Goal: Book appointment/travel/reservation

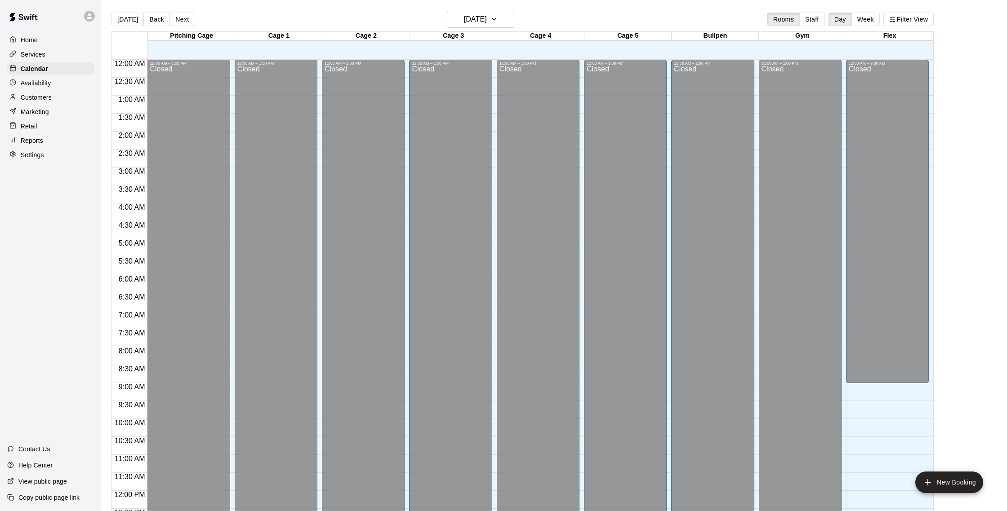
scroll to position [352, 0]
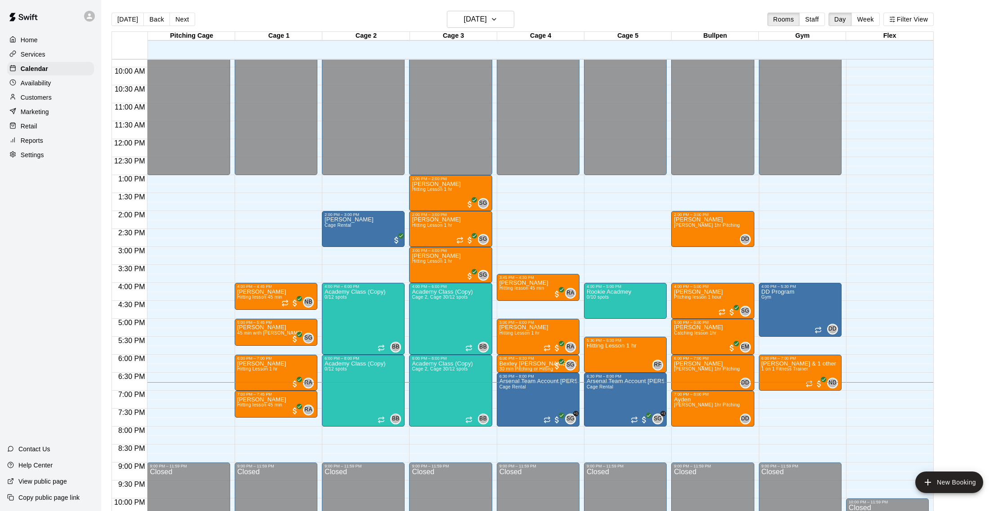
click at [363, 438] on div "12:00 AM – 1:00 PM Closed 2:00 PM – 3:00 PM [PERSON_NAME] Cage Rental 4:00 PM –…" at bounding box center [363, 139] width 83 height 863
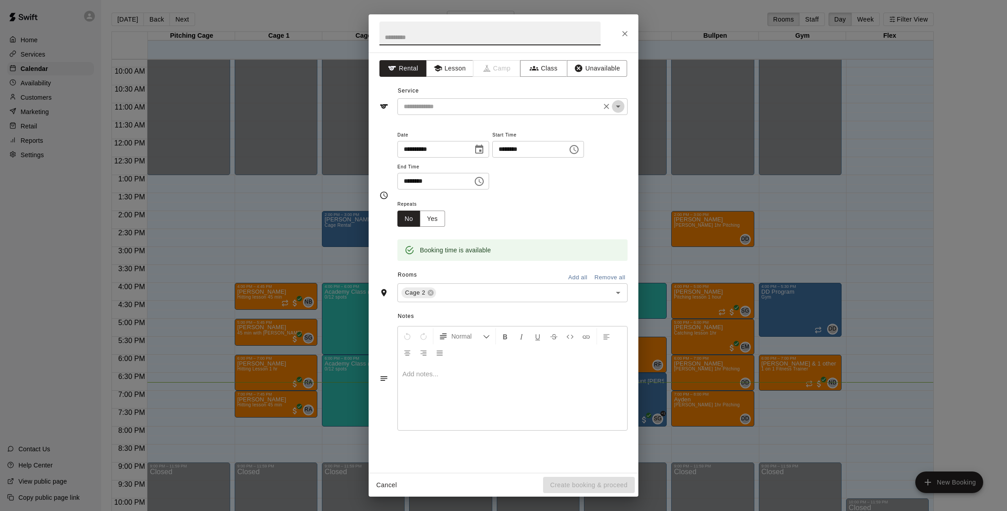
click at [618, 106] on icon "Open" at bounding box center [618, 107] width 4 height 2
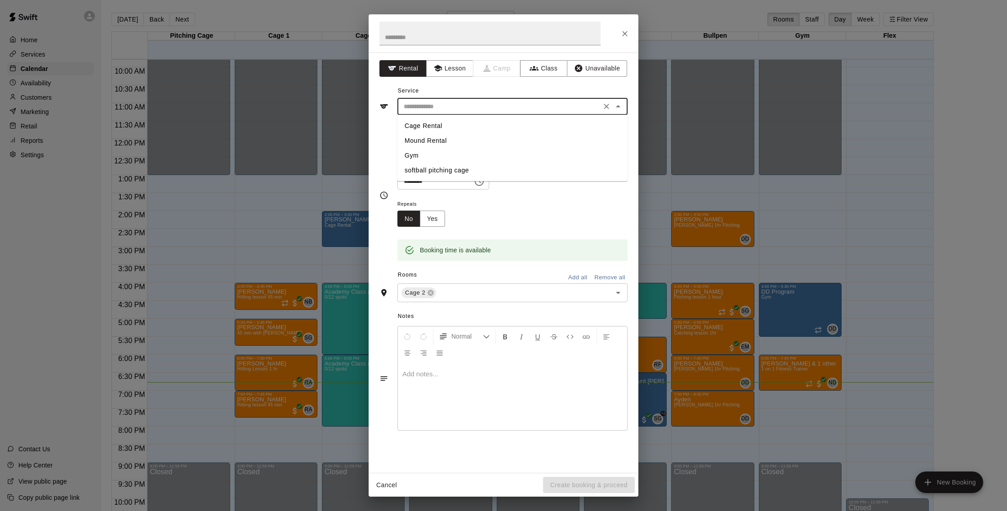
click at [430, 124] on li "Cage Rental" at bounding box center [512, 126] width 230 height 15
type input "**********"
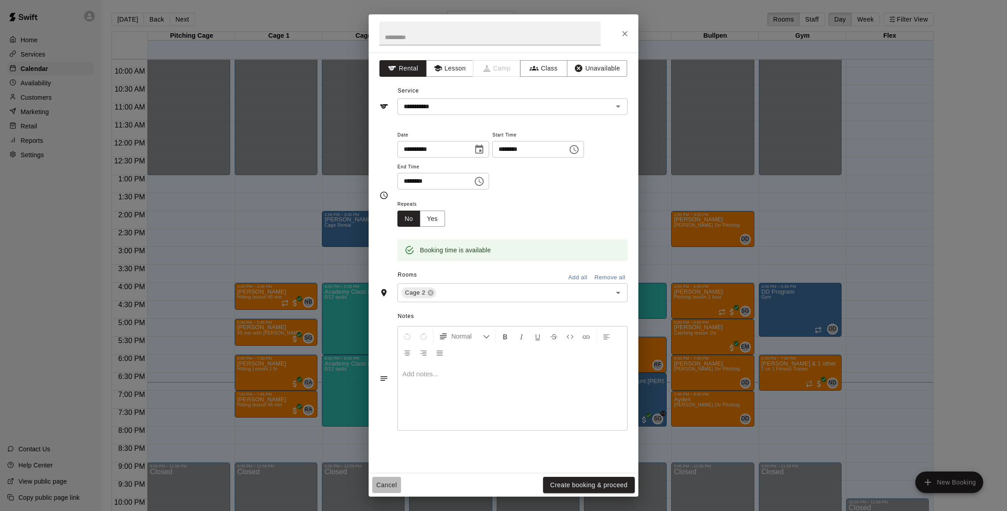
click at [392, 484] on button "Cancel" at bounding box center [386, 485] width 29 height 17
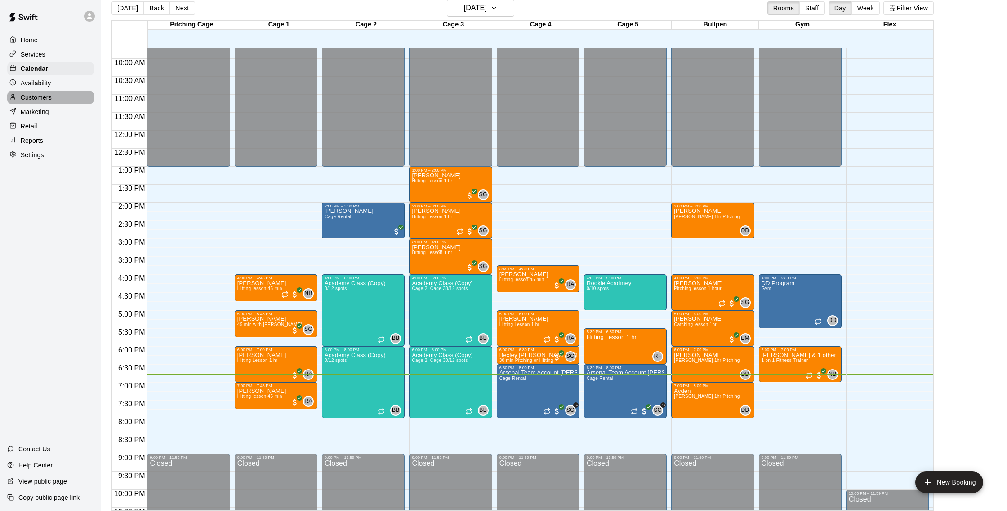
scroll to position [12, 0]
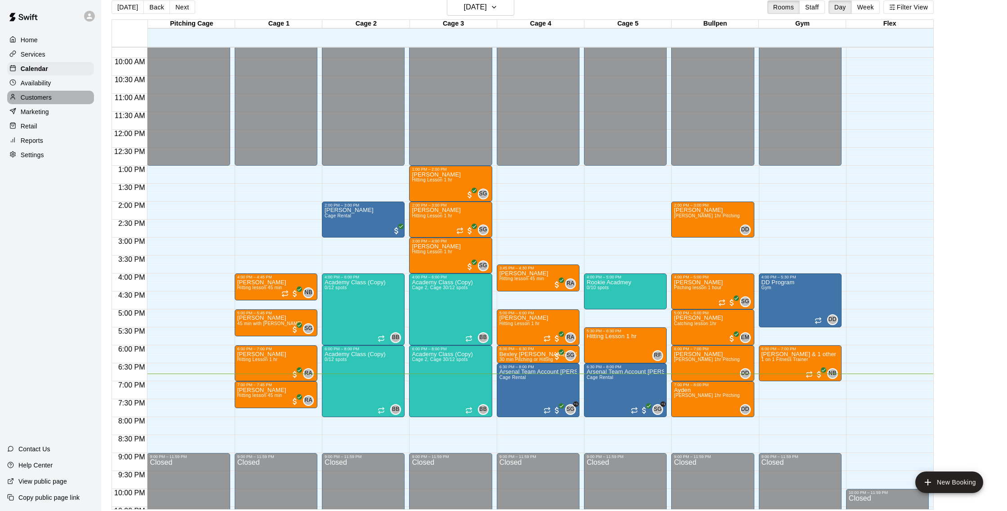
click at [57, 96] on div "Customers" at bounding box center [50, 97] width 87 height 13
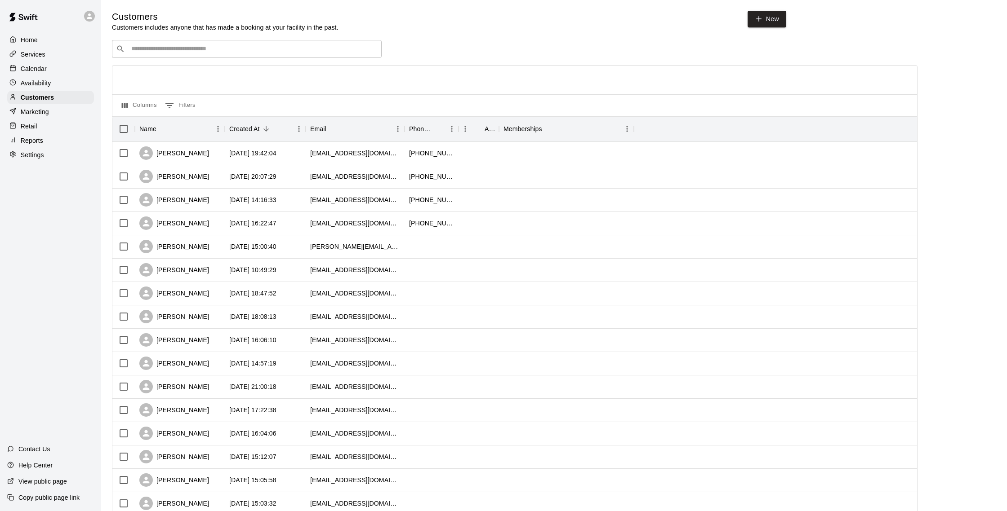
click at [333, 52] on input "Search customers by name or email" at bounding box center [253, 48] width 249 height 9
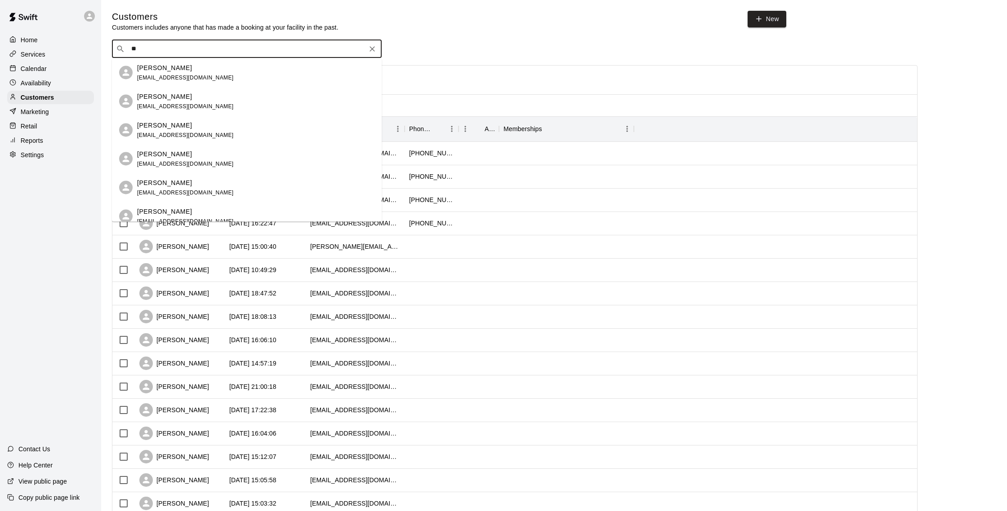
type input "*"
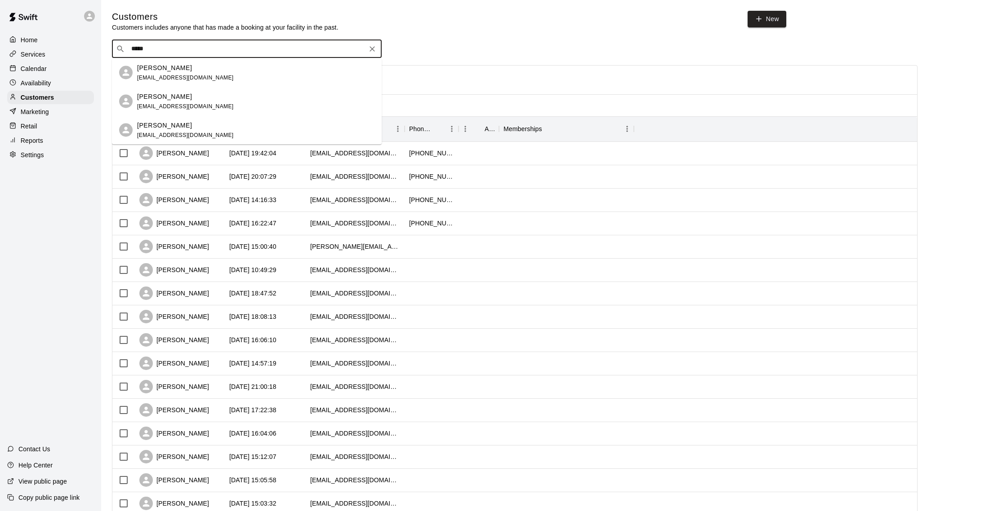
type input "******"
click at [165, 76] on span "[EMAIL_ADDRESS][DOMAIN_NAME]" at bounding box center [185, 77] width 97 height 6
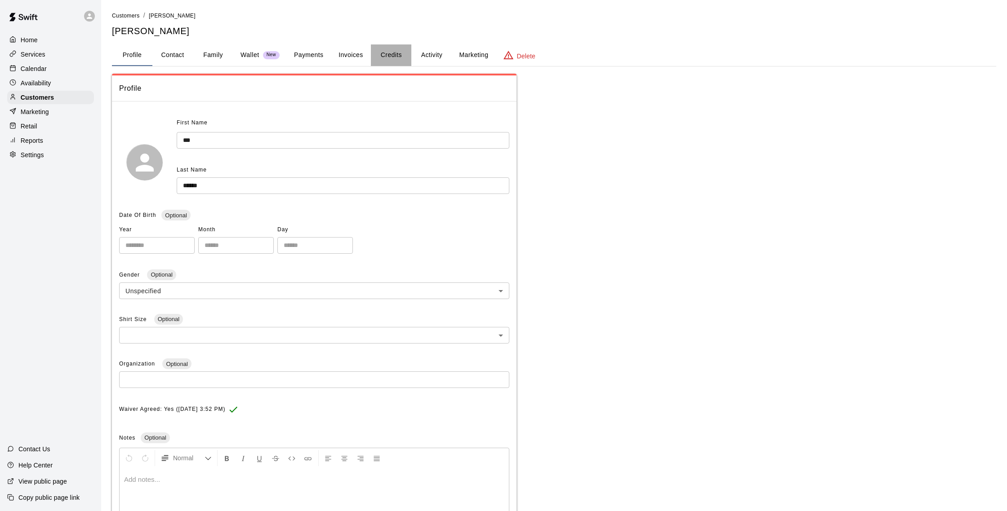
click at [389, 56] on button "Credits" at bounding box center [391, 55] width 40 height 22
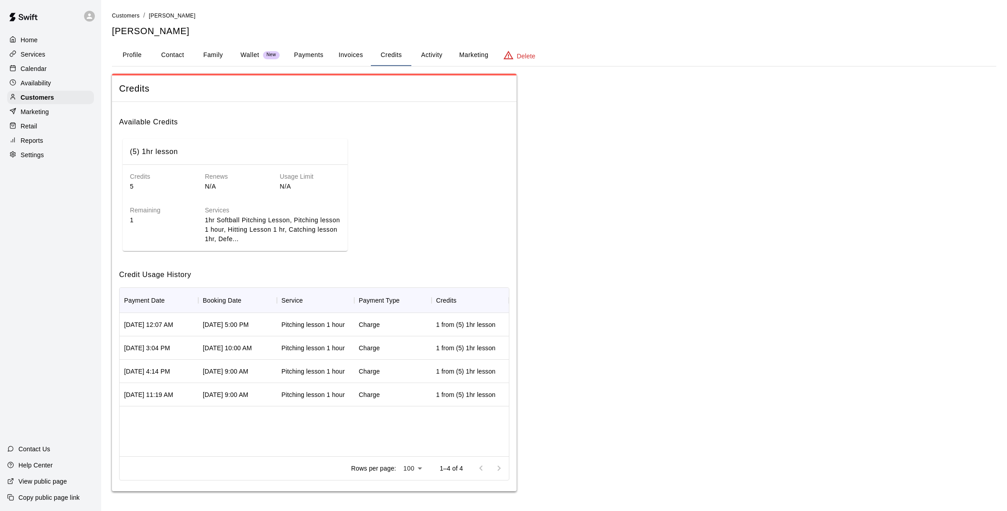
click at [435, 49] on button "Activity" at bounding box center [431, 55] width 40 height 22
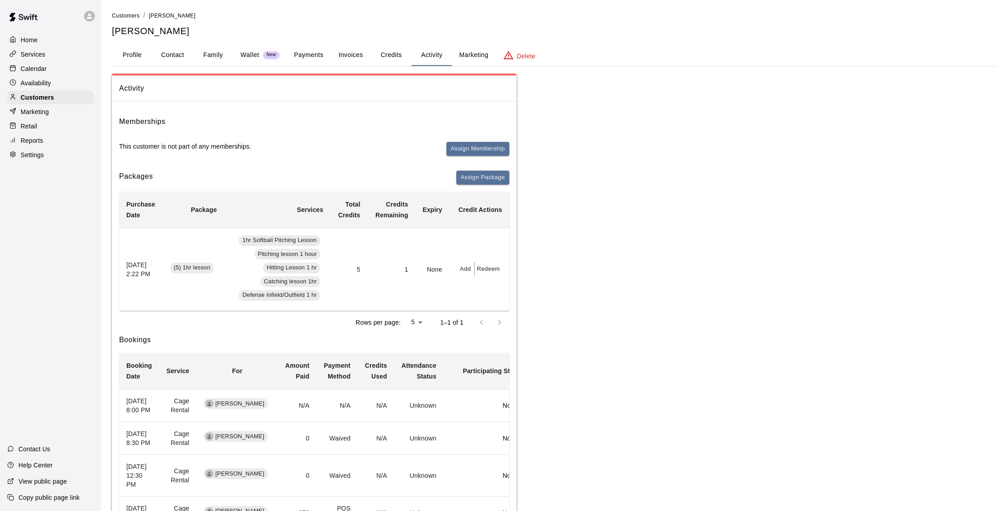
click at [207, 58] on button "Family" at bounding box center [213, 55] width 40 height 22
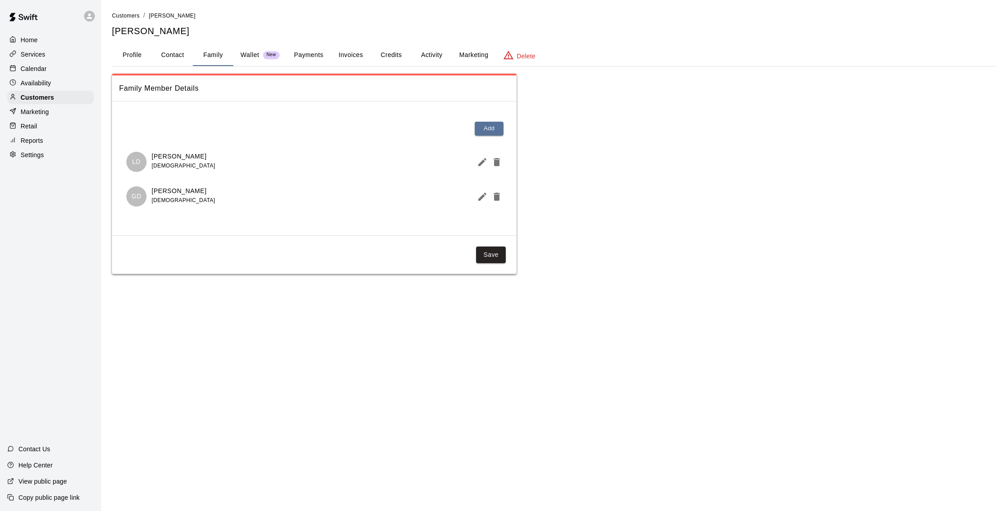
click at [258, 54] on p "Wallet" at bounding box center [249, 54] width 19 height 9
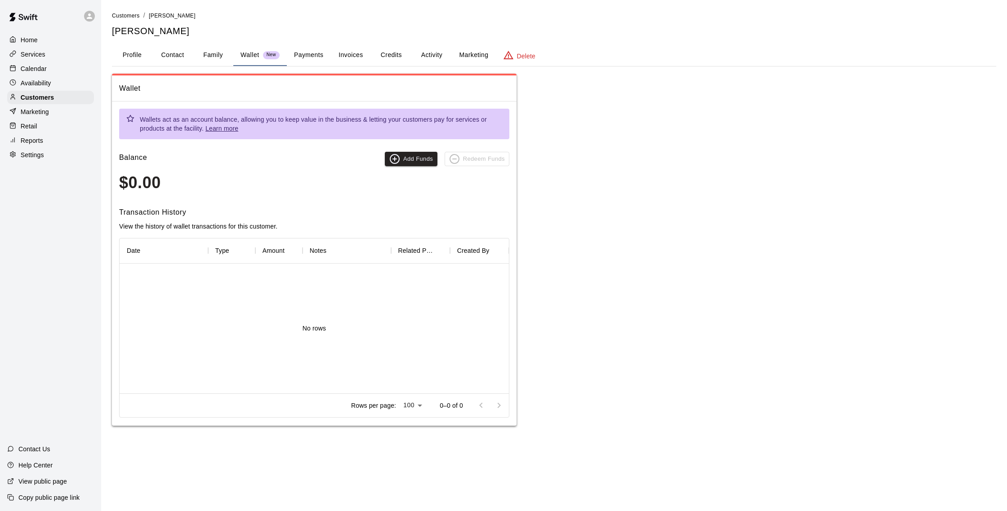
click at [322, 54] on button "Payments" at bounding box center [309, 55] width 44 height 22
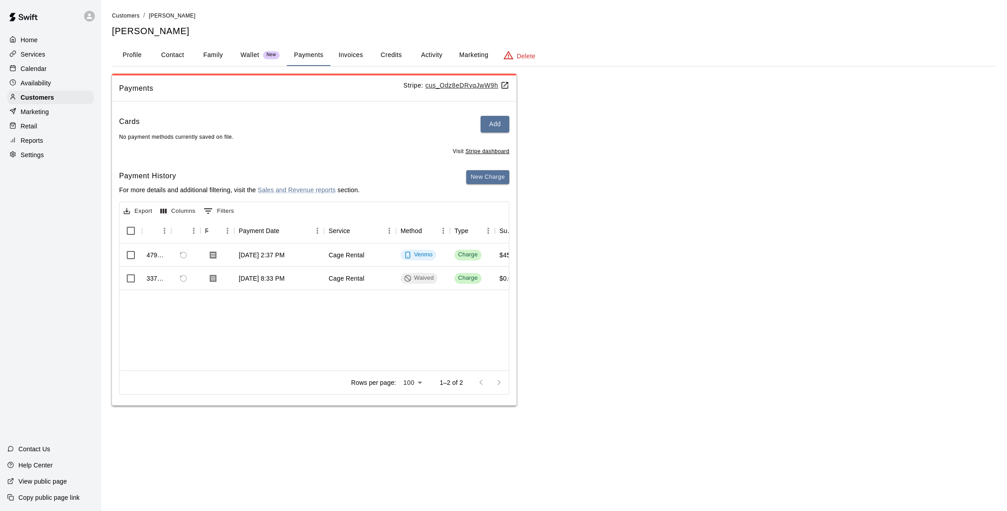
click at [39, 74] on div "Calendar" at bounding box center [50, 68] width 87 height 13
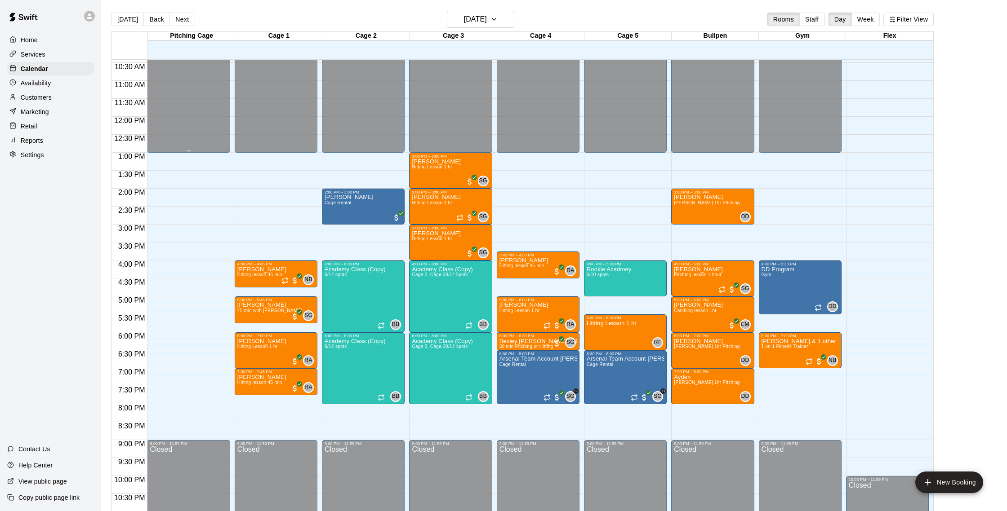
scroll to position [14, 0]
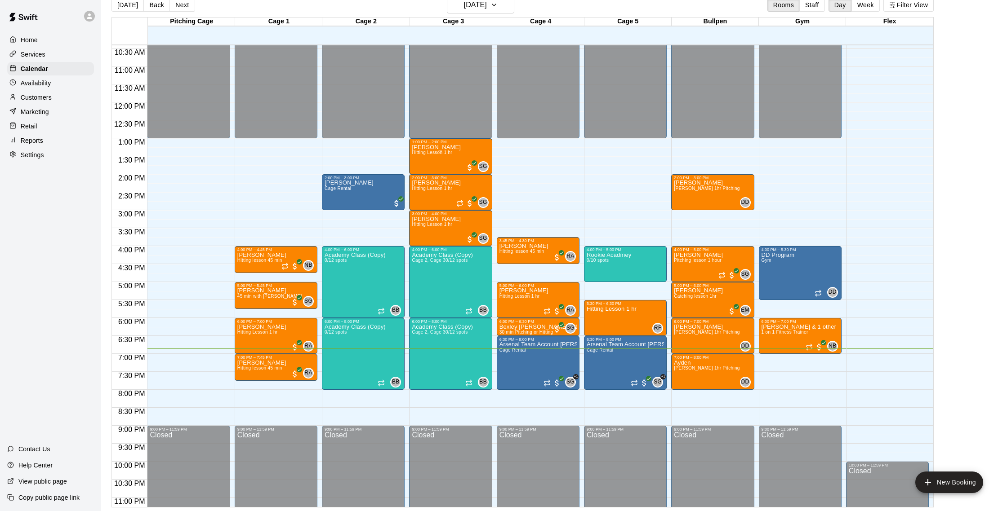
click at [523, 9] on div "[DATE] Back [DATE][DATE] Rooms Staff Day Week Filter View" at bounding box center [522, 6] width 822 height 21
click at [487, 5] on h6 "[DATE]" at bounding box center [475, 5] width 23 height 13
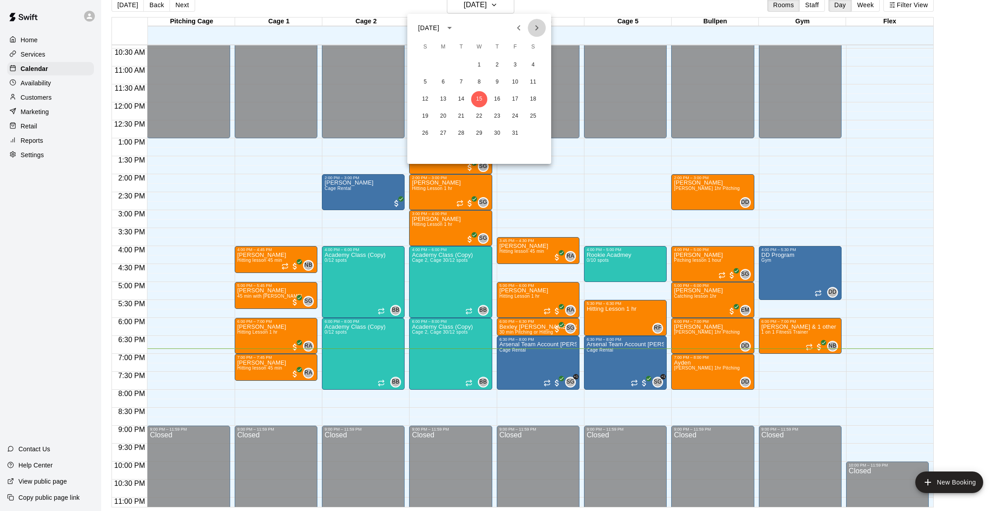
click at [534, 29] on icon "Next month" at bounding box center [536, 27] width 11 height 11
click at [481, 98] on button "12" at bounding box center [479, 99] width 16 height 16
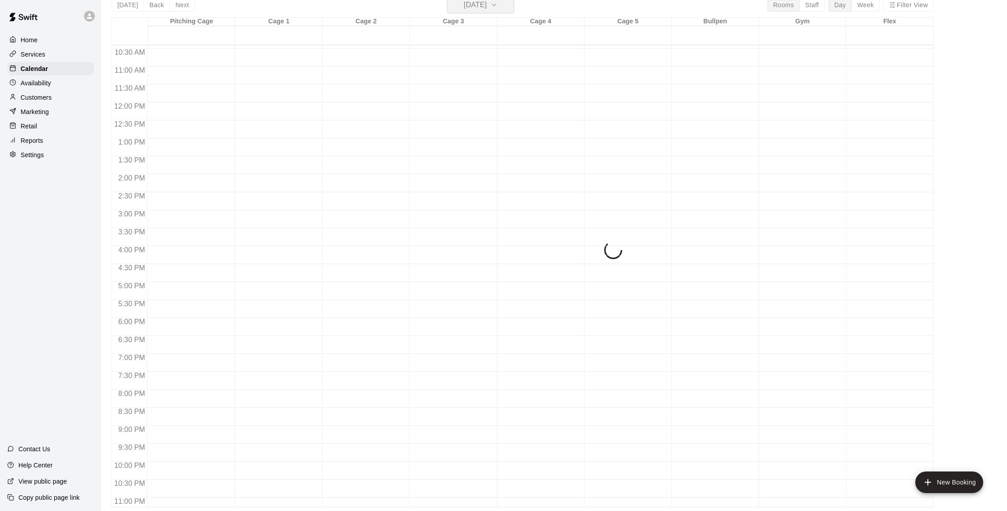
scroll to position [11, 0]
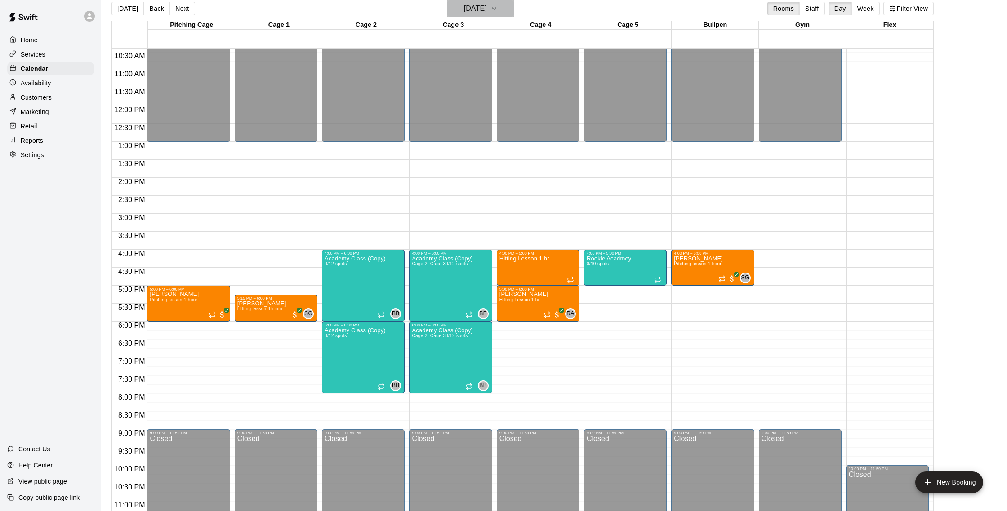
click at [487, 9] on h6 "[DATE]" at bounding box center [475, 8] width 23 height 13
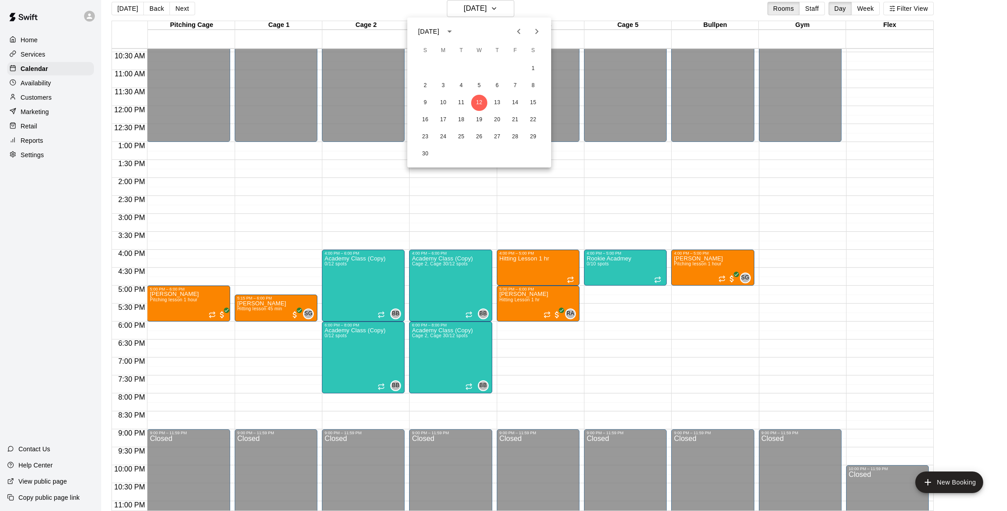
click at [536, 30] on icon "Next month" at bounding box center [536, 31] width 3 height 5
click at [479, 70] on button "3" at bounding box center [479, 69] width 16 height 16
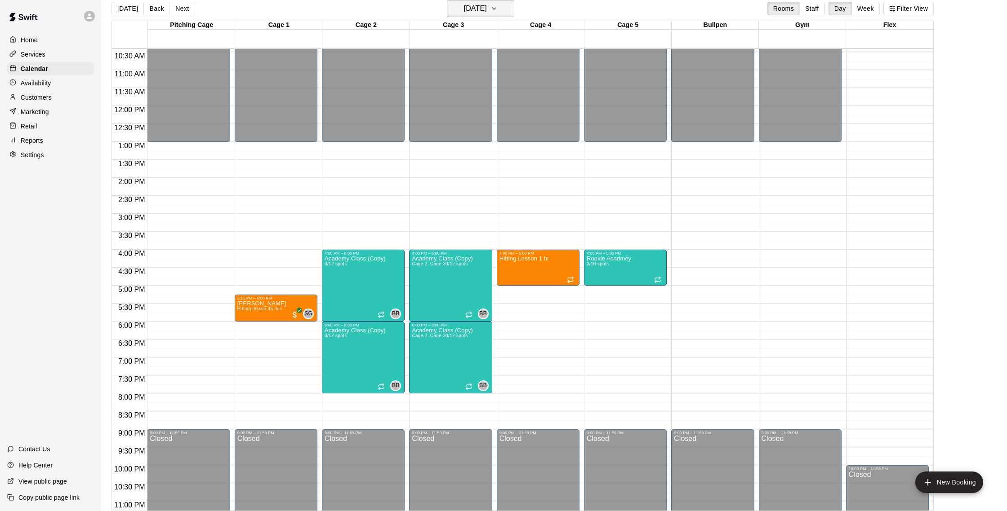
click at [474, 14] on h6 "[DATE]" at bounding box center [475, 8] width 23 height 13
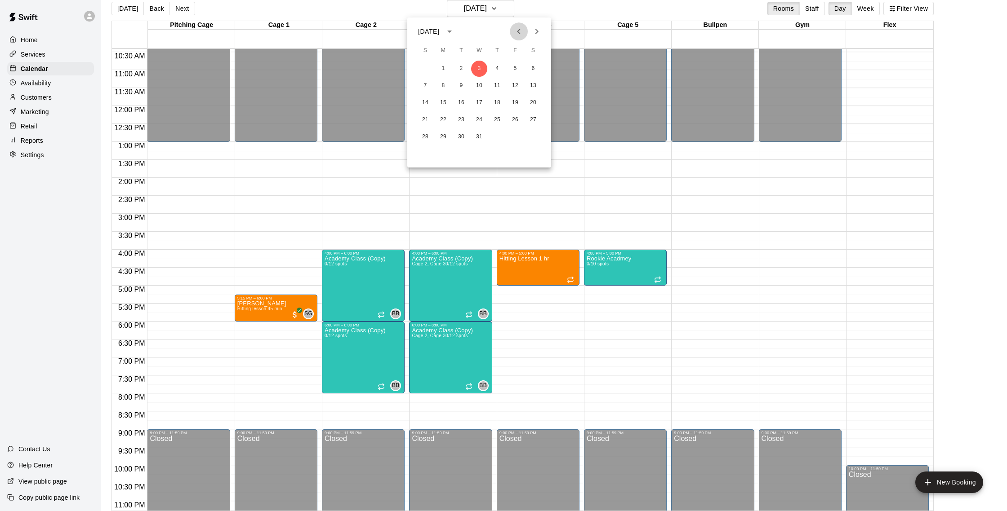
click at [520, 35] on icon "Previous month" at bounding box center [518, 31] width 11 height 11
drag, startPoint x: 487, startPoint y: 96, endPoint x: 481, endPoint y: 100, distance: 7.1
click at [487, 96] on div "12 13 14 15 16 17 18" at bounding box center [479, 103] width 144 height 16
click at [481, 100] on button "15" at bounding box center [479, 103] width 16 height 16
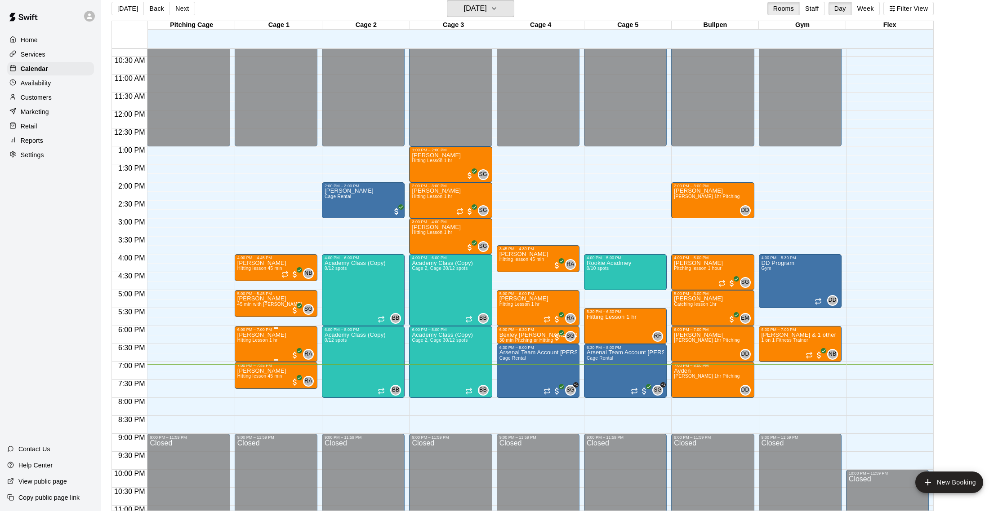
scroll to position [365, 0]
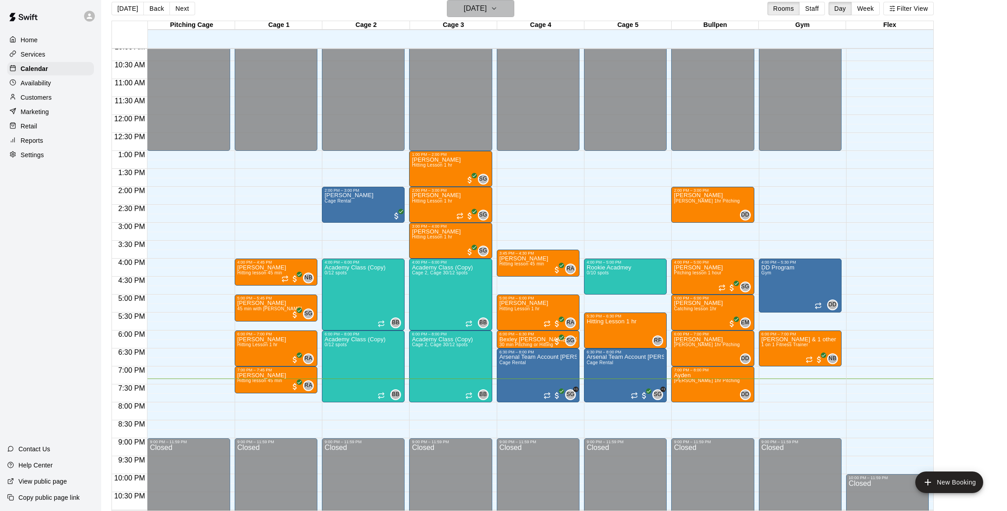
click at [479, 8] on h6 "[DATE]" at bounding box center [475, 8] width 23 height 13
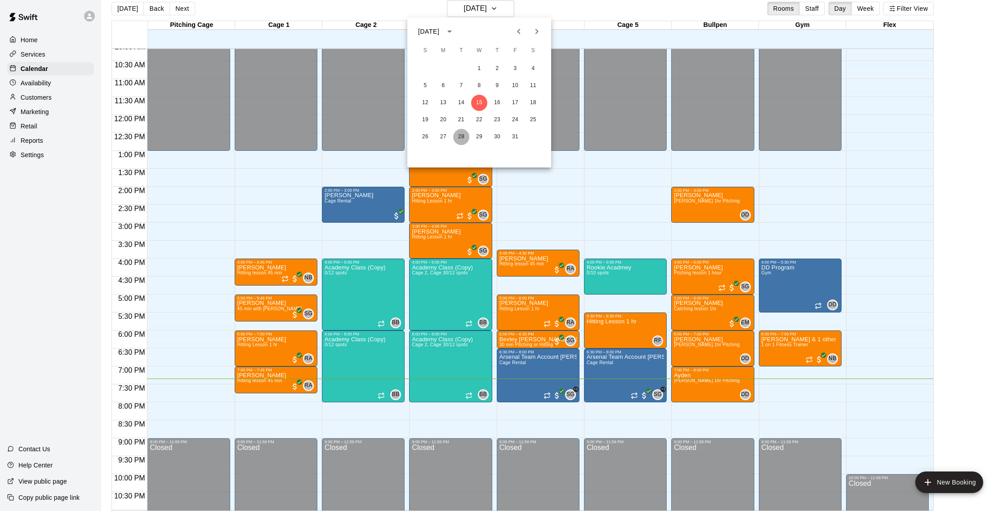
click at [458, 136] on button "28" at bounding box center [461, 137] width 16 height 16
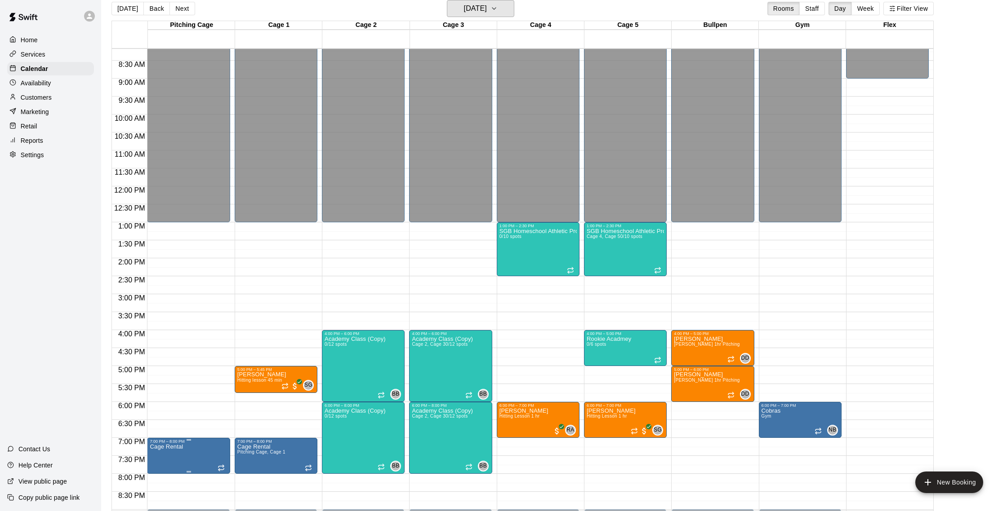
scroll to position [295, 0]
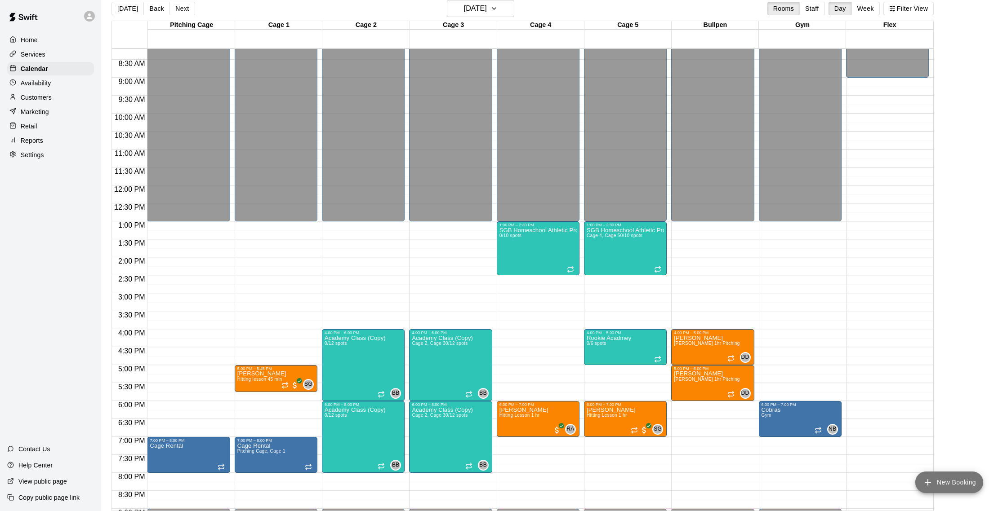
click at [961, 485] on button "New Booking" at bounding box center [949, 483] width 68 height 22
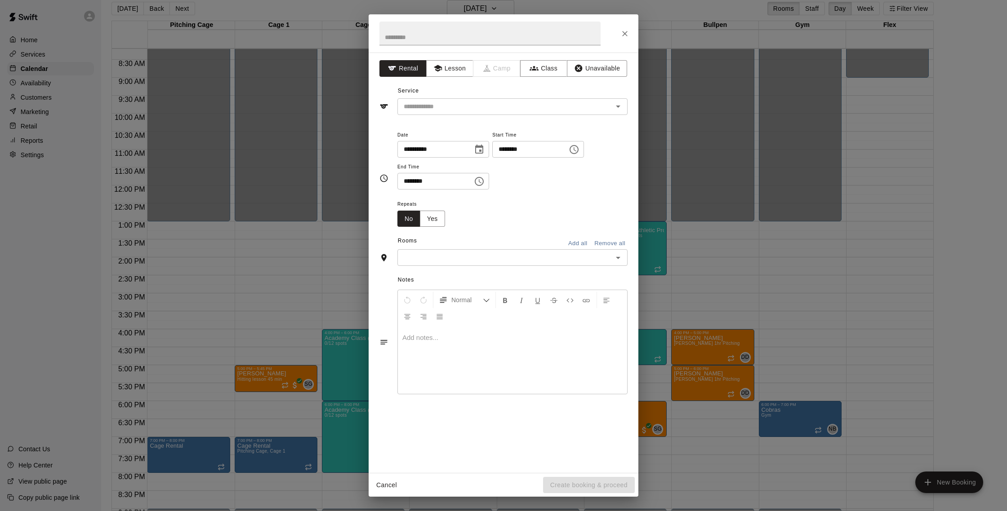
drag, startPoint x: 303, startPoint y: 353, endPoint x: 295, endPoint y: 346, distance: 10.2
click at [302, 353] on div "**********" at bounding box center [503, 255] width 1007 height 511
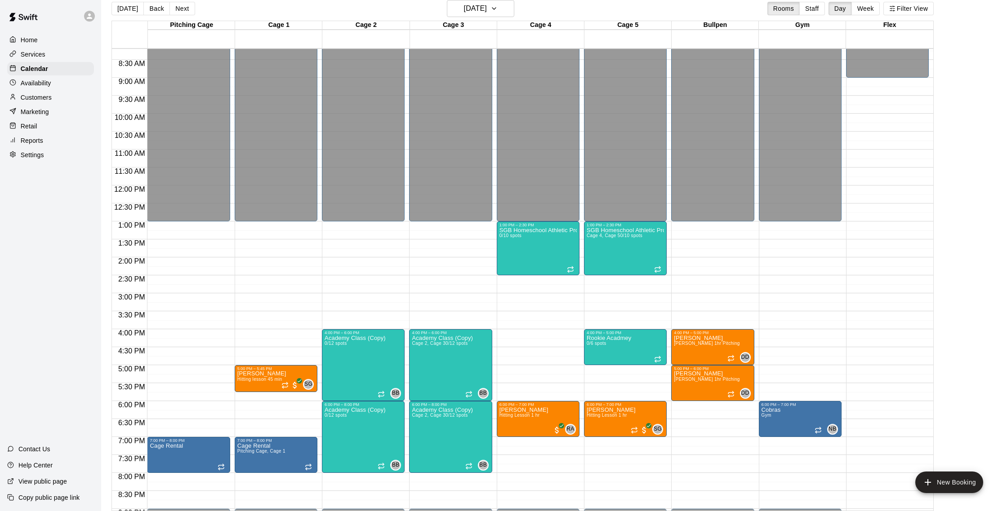
click at [295, 346] on div "12:00 AM – 1:00 PM Closed 5:00 PM – 5:45 PM [PERSON_NAME] Hitting lesson 45 min…" at bounding box center [276, 185] width 83 height 863
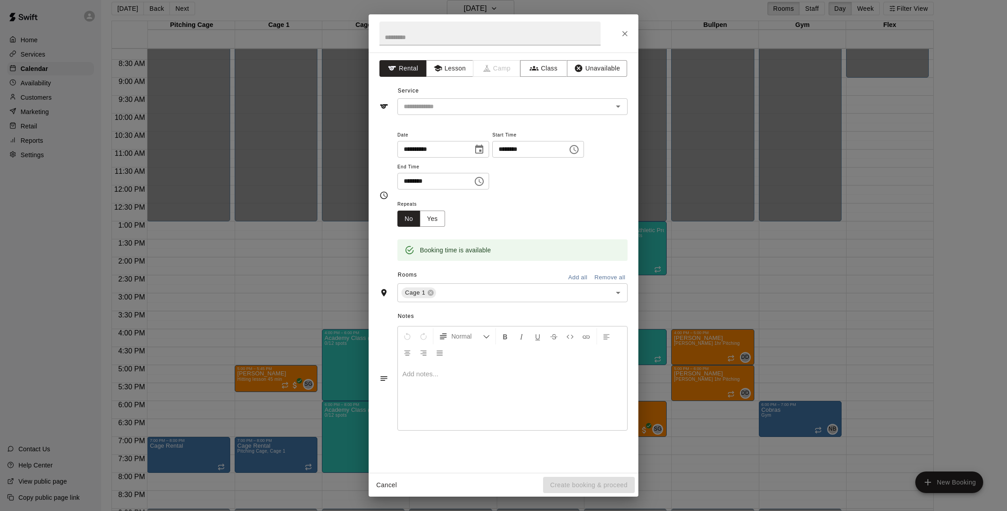
click at [278, 378] on div "**********" at bounding box center [503, 255] width 1007 height 511
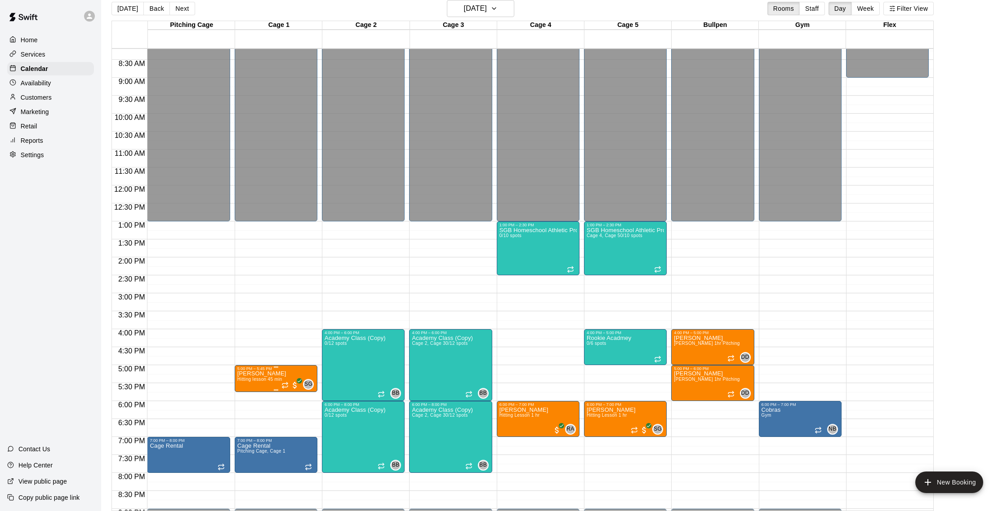
click at [277, 380] on span "Hitting lesson 45 min" at bounding box center [259, 379] width 45 height 5
click at [248, 404] on img "edit" at bounding box center [246, 408] width 10 height 10
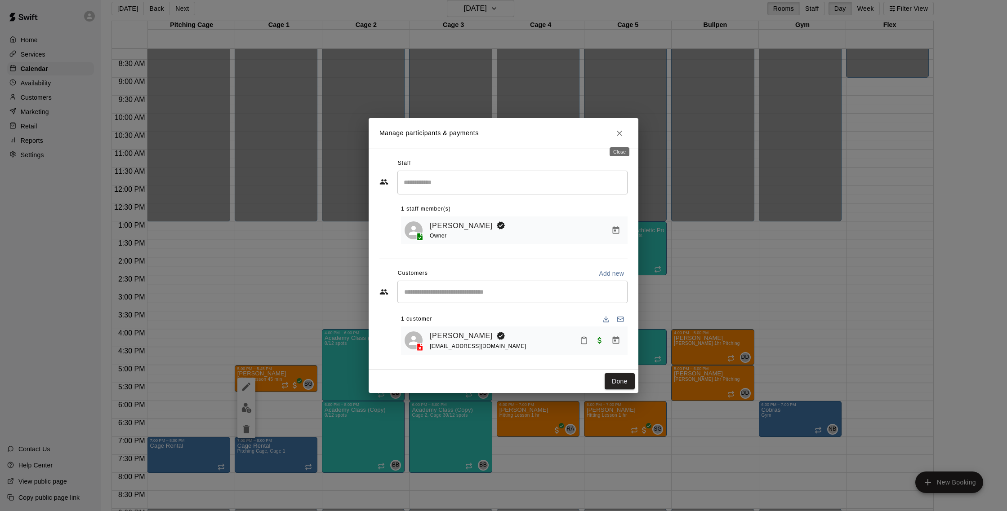
click at [617, 138] on button "Close" at bounding box center [619, 133] width 16 height 16
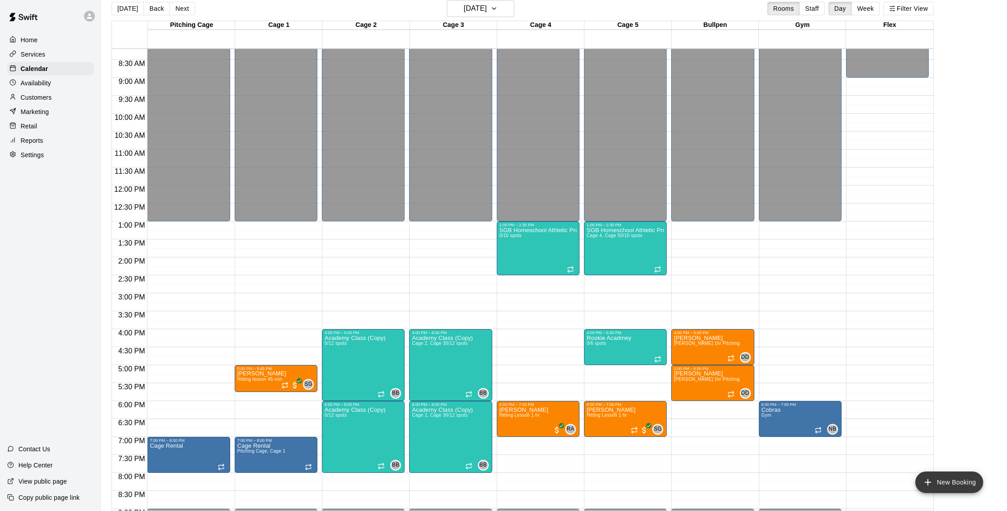
click at [950, 482] on button "New Booking" at bounding box center [949, 483] width 68 height 22
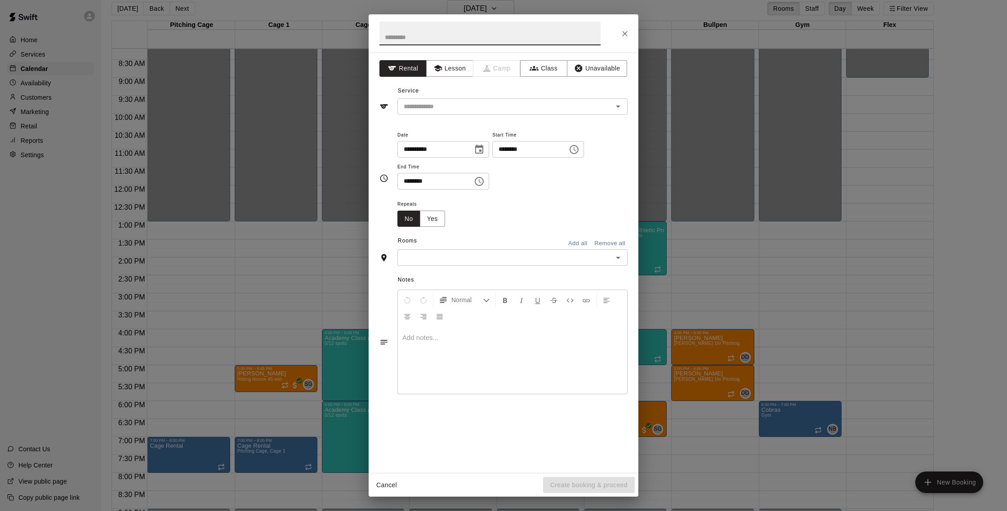
click at [417, 183] on input "********" at bounding box center [431, 181] width 69 height 17
click at [409, 183] on input "********" at bounding box center [431, 181] width 69 height 17
type input "********"
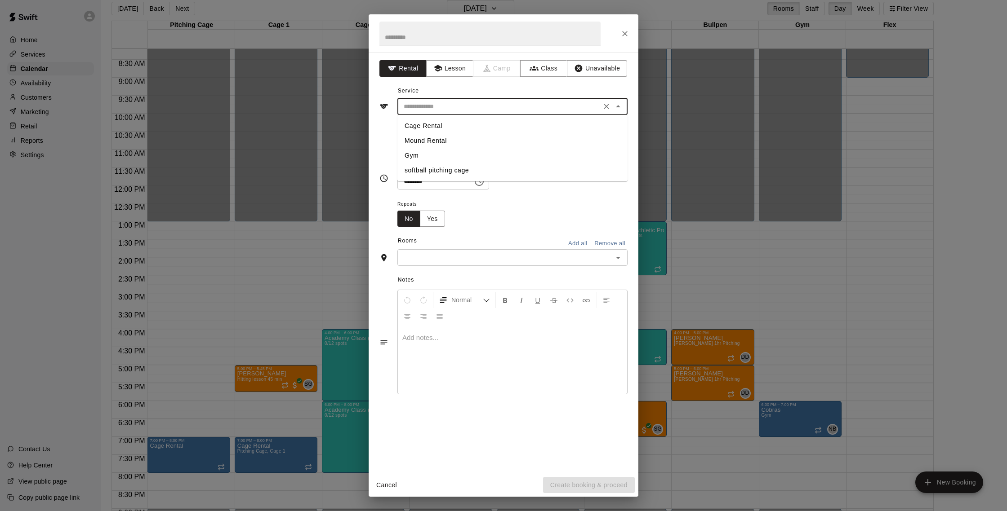
click at [434, 107] on input "text" at bounding box center [499, 106] width 198 height 11
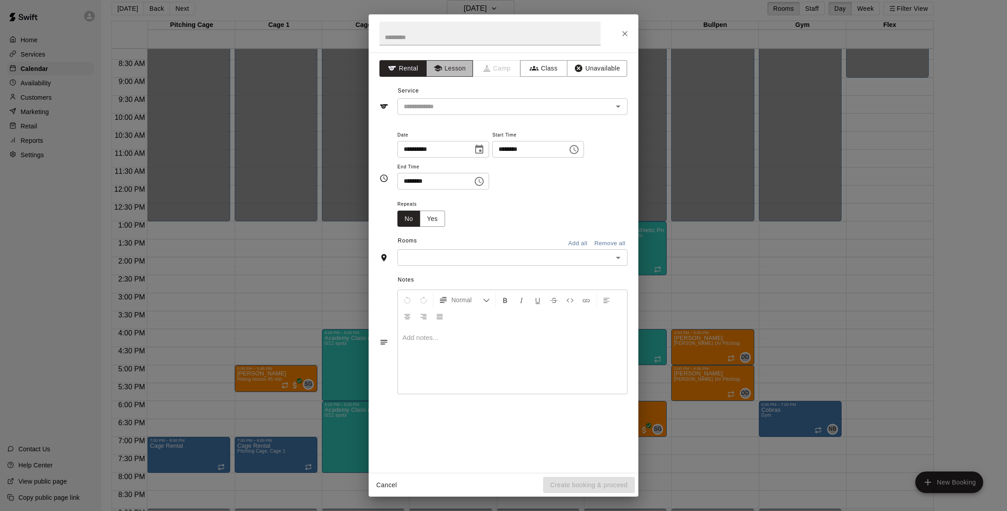
click at [449, 76] on button "Lesson" at bounding box center [449, 68] width 47 height 17
click at [431, 107] on input "text" at bounding box center [499, 106] width 198 height 11
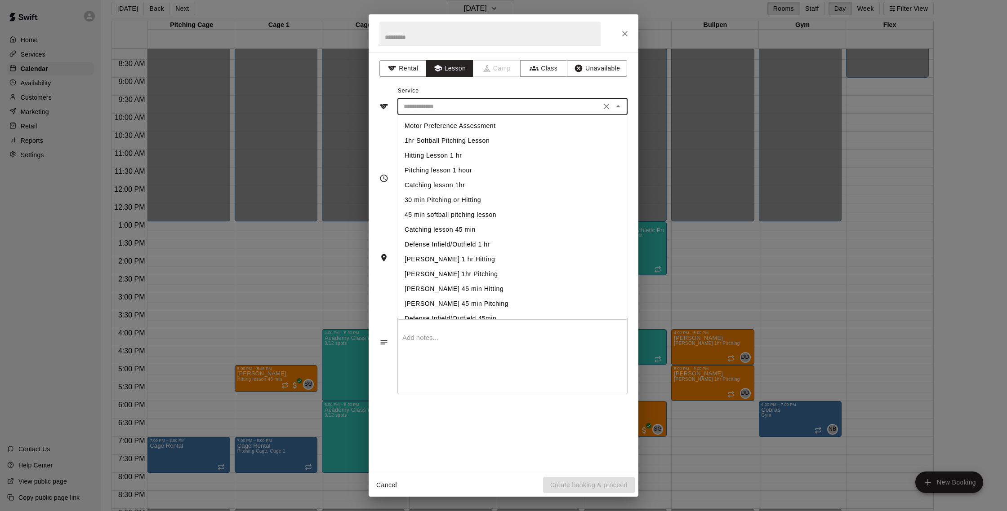
click at [436, 155] on li "Hitting Lesson 1 hr" at bounding box center [512, 155] width 230 height 15
type input "**********"
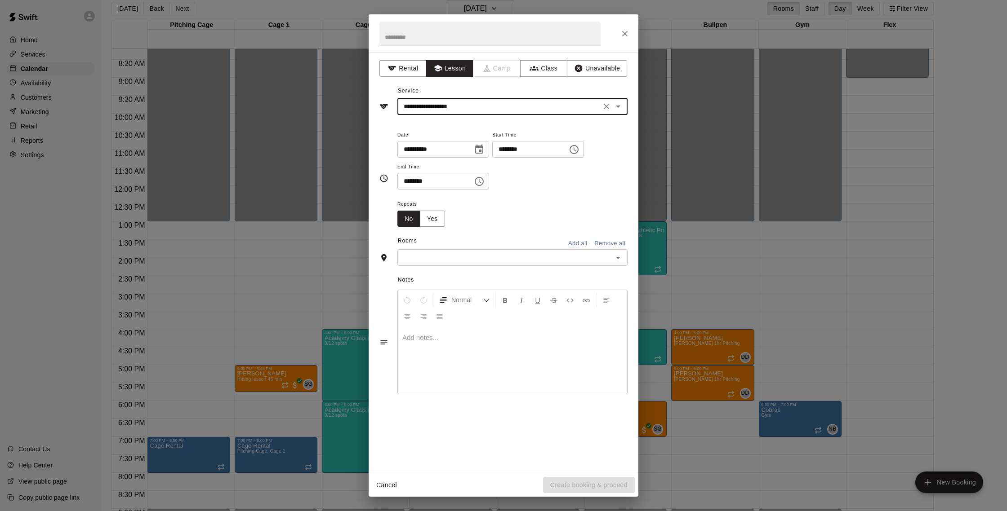
click at [500, 258] on input "text" at bounding box center [505, 257] width 210 height 11
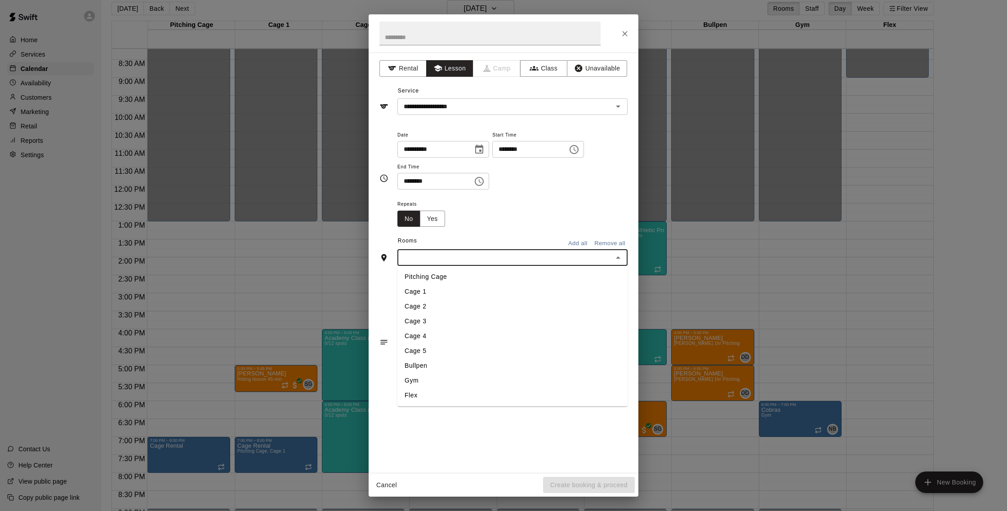
click at [377, 496] on div "Cancel Create booking & proceed" at bounding box center [504, 486] width 270 height 24
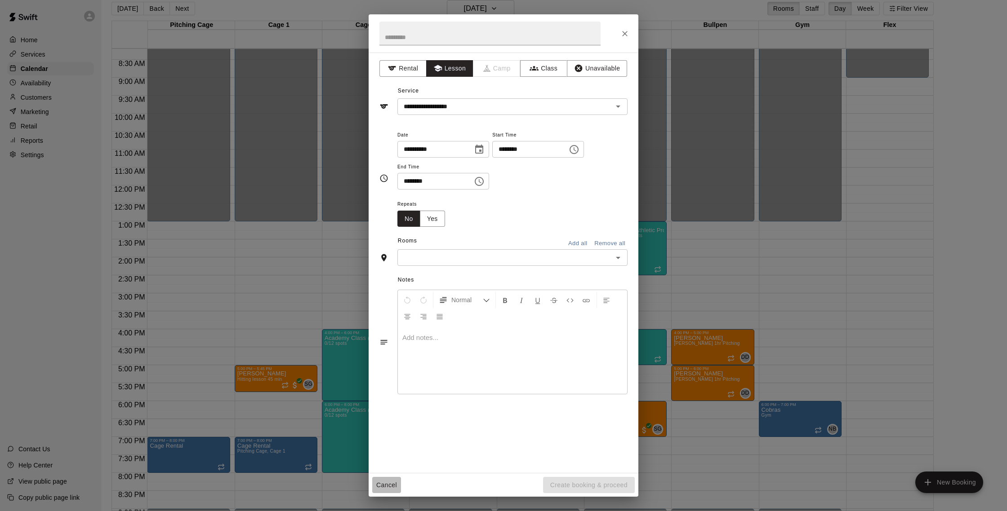
click at [385, 489] on button "Cancel" at bounding box center [386, 485] width 29 height 17
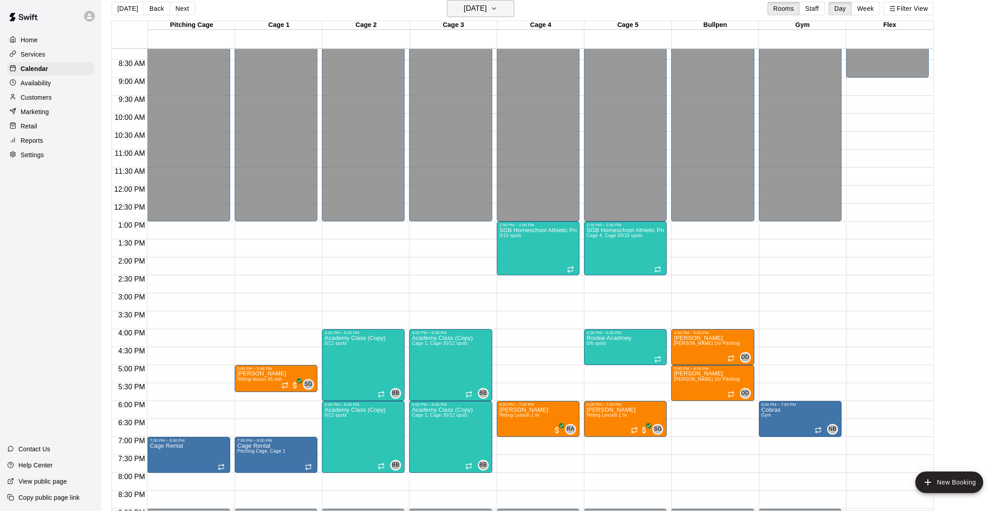
click at [464, 6] on h6 "[DATE]" at bounding box center [475, 8] width 23 height 13
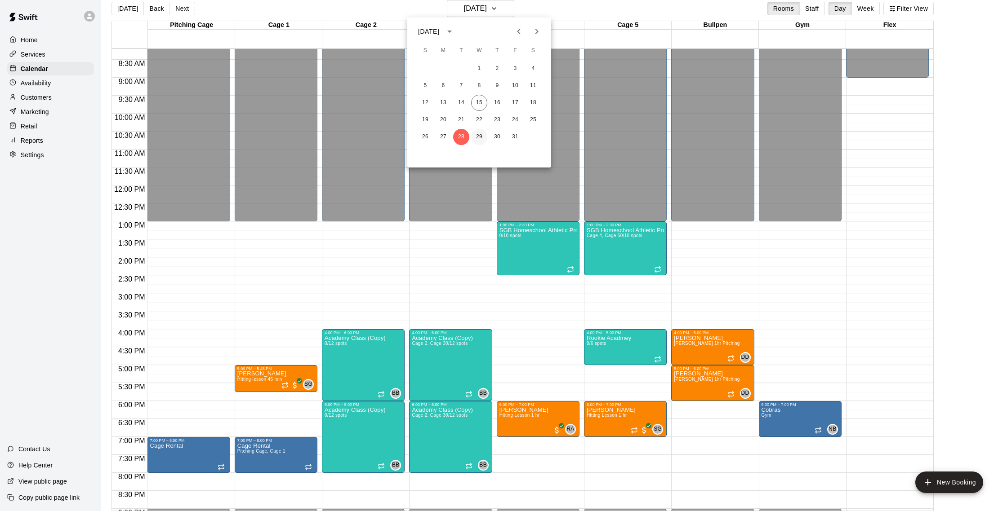
click at [480, 136] on button "29" at bounding box center [479, 137] width 16 height 16
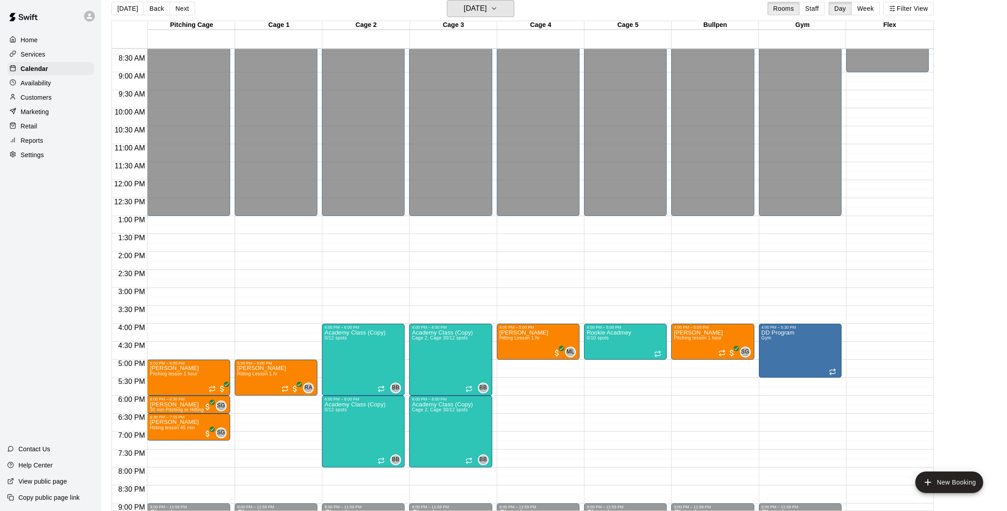
scroll to position [338, 0]
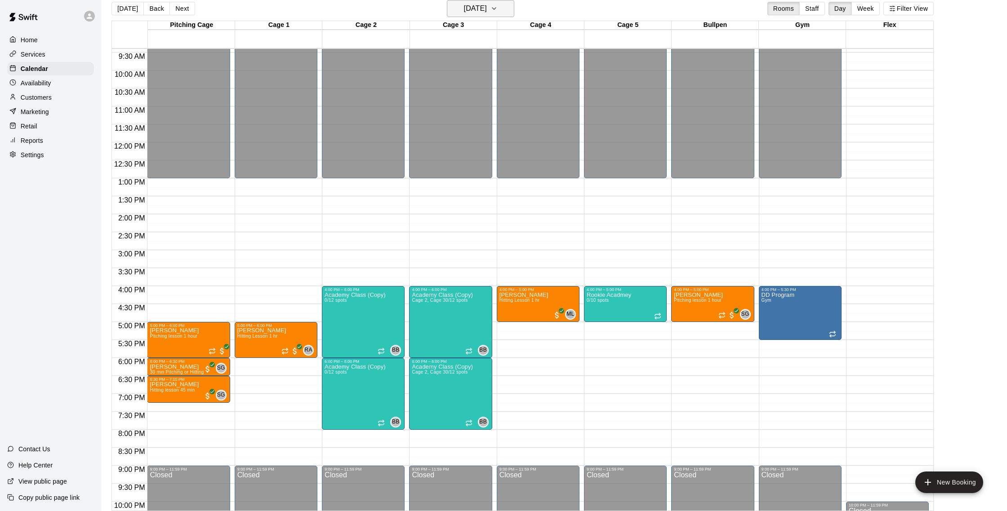
click at [520, 7] on div "[DATE] Back [DATE][DATE] Rooms Staff Day Week Filter View" at bounding box center [522, 10] width 822 height 21
click at [496, 9] on icon "button" at bounding box center [494, 9] width 4 height 2
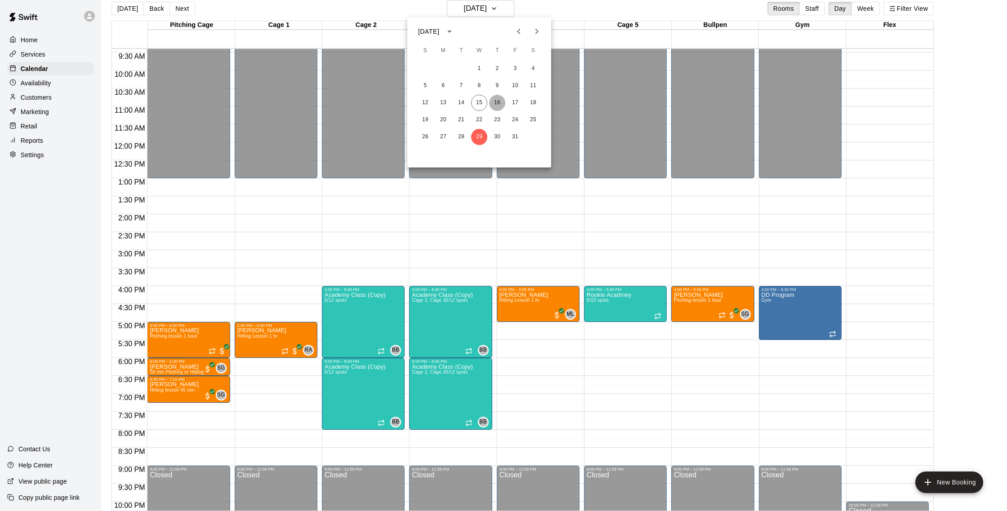
click at [498, 102] on button "16" at bounding box center [497, 103] width 16 height 16
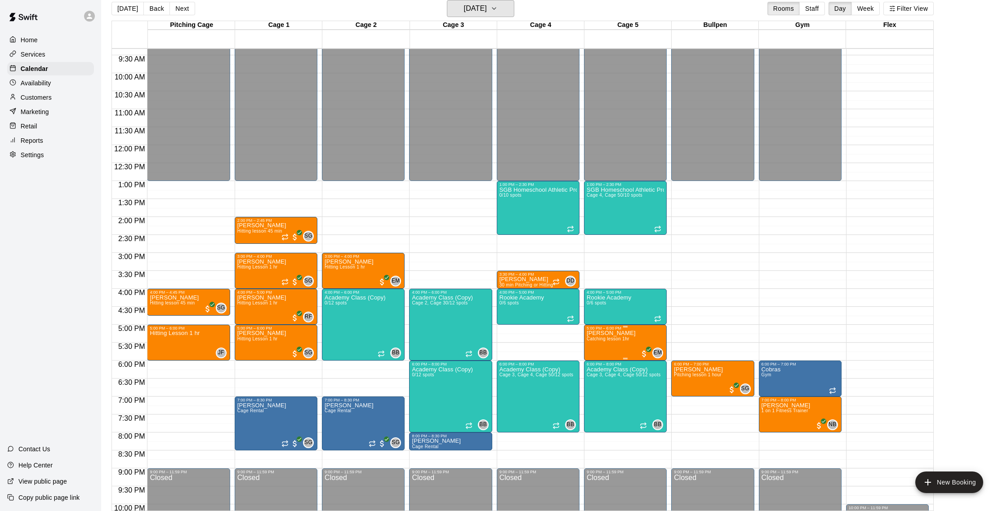
scroll to position [335, 0]
